Goal: Information Seeking & Learning: Learn about a topic

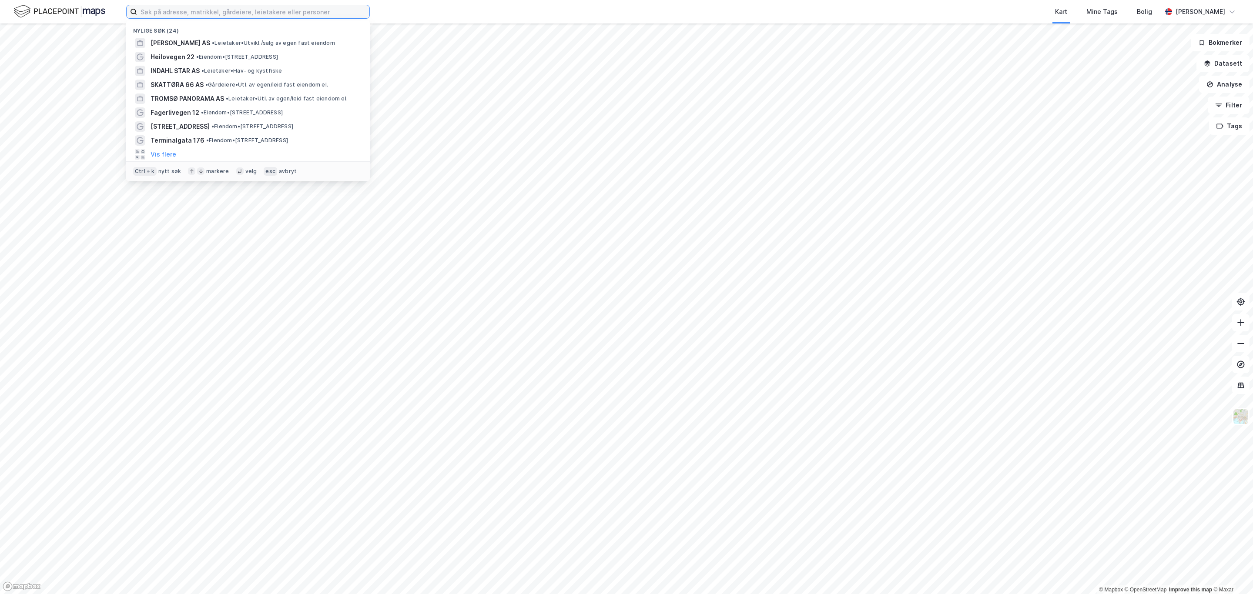
click at [162, 12] on input at bounding box center [253, 11] width 232 height 13
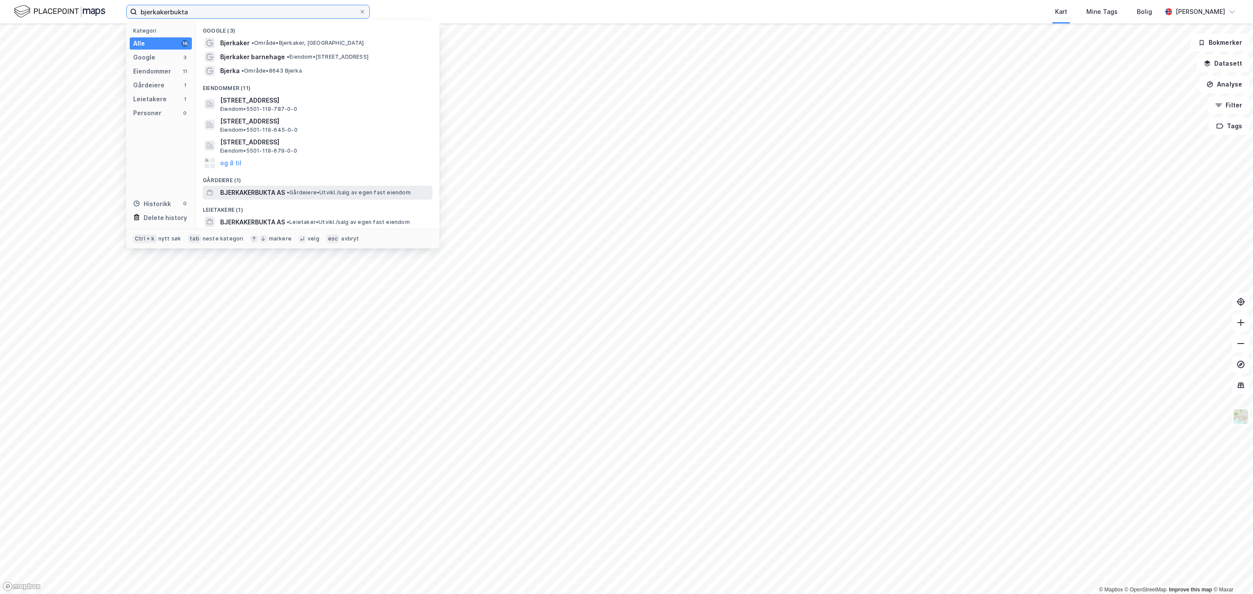
type input "bjerkakerbukta"
click at [266, 190] on span "BJERKAKERBUKTA AS" at bounding box center [252, 192] width 65 height 10
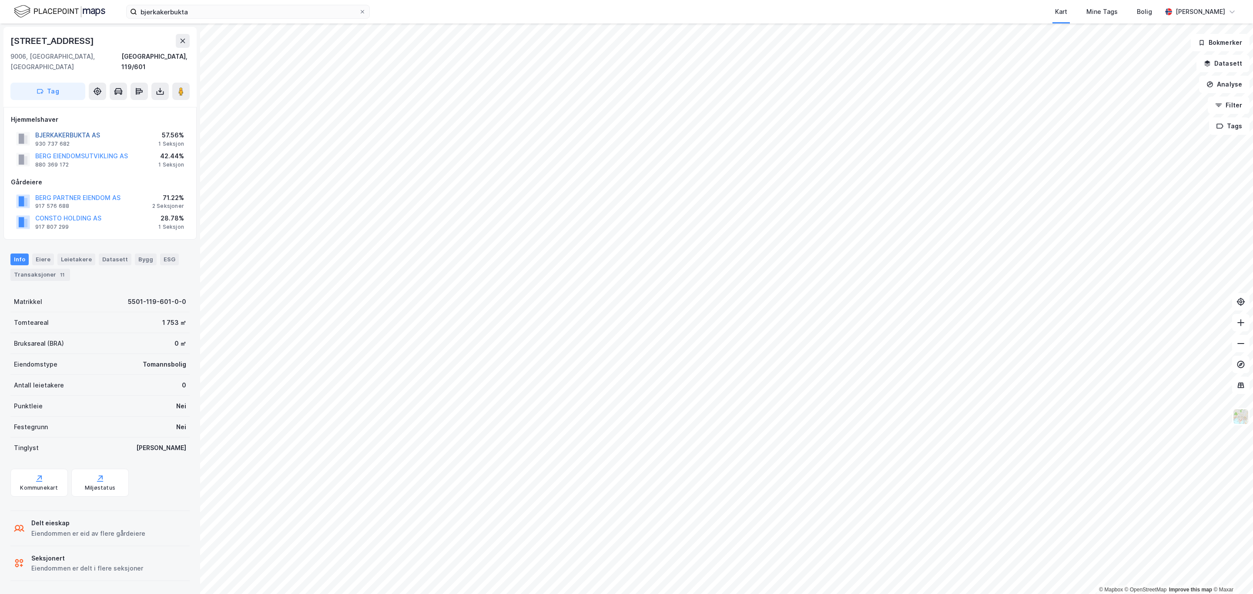
click at [0, 0] on button "BJERKAKERBUKTA AS" at bounding box center [0, 0] width 0 height 0
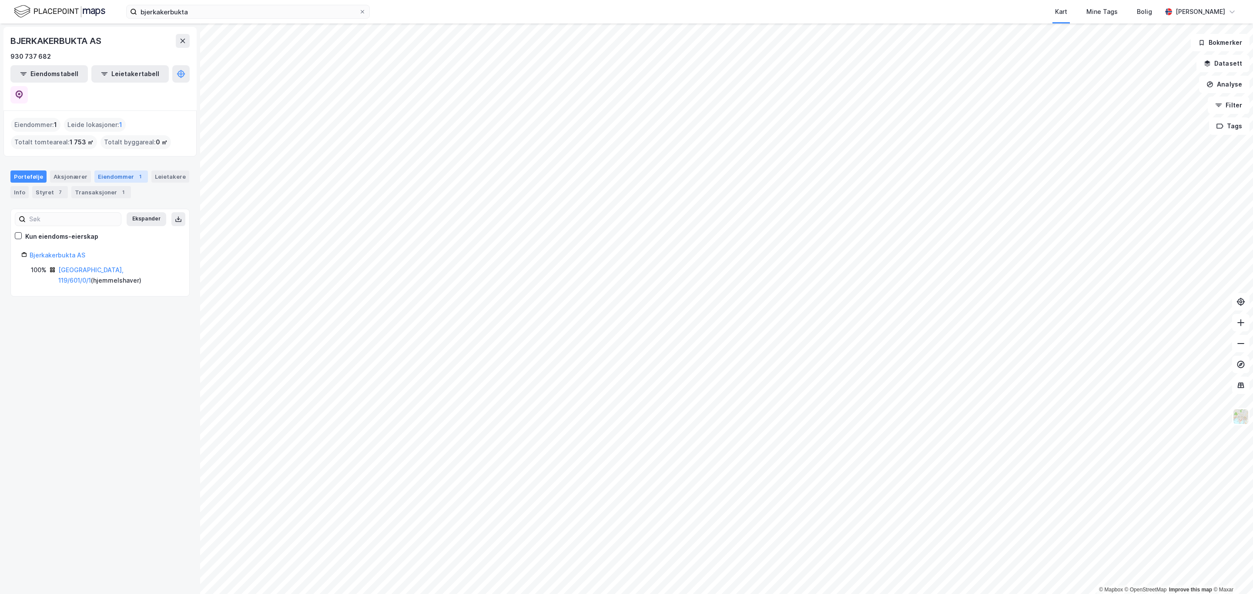
click at [110, 170] on div "Eiendommer 1" at bounding box center [120, 176] width 53 height 12
click at [62, 227] on div "[STREET_ADDRESS]" at bounding box center [104, 232] width 131 height 10
